Goal: Obtain resource: Obtain resource

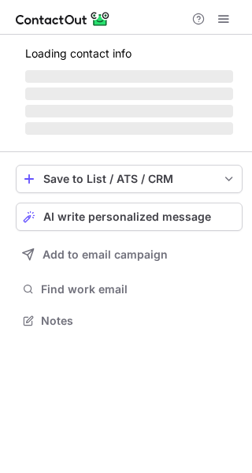
scroll to position [370, 252]
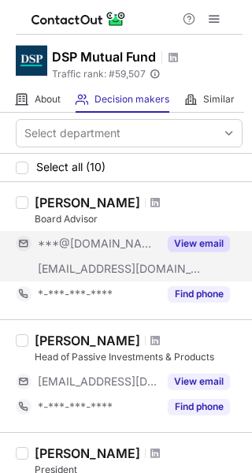
click at [199, 244] on button "View email" at bounding box center [199, 244] width 62 height 16
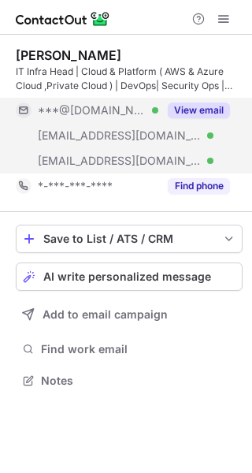
scroll to position [370, 252]
click at [198, 114] on button "View email" at bounding box center [199, 111] width 62 height 16
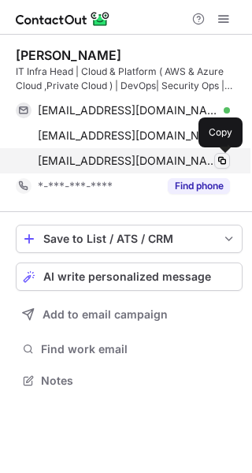
click at [223, 160] on span at bounding box center [222, 161] width 13 height 13
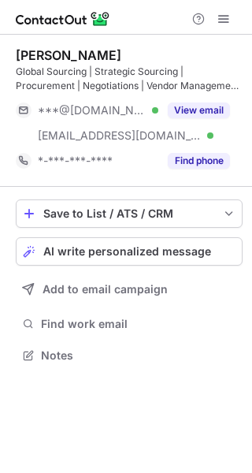
scroll to position [345, 252]
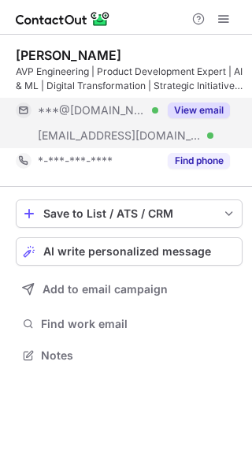
scroll to position [345, 252]
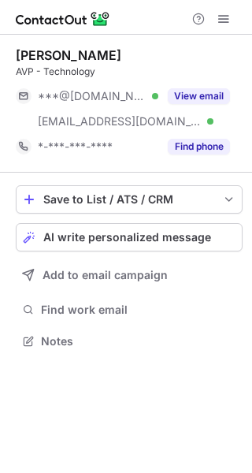
scroll to position [330, 252]
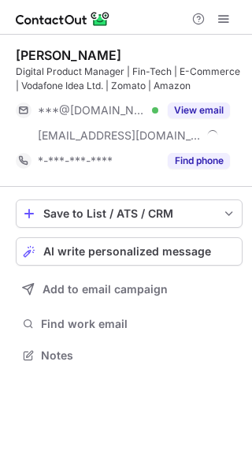
scroll to position [345, 252]
